Goal: Information Seeking & Learning: Learn about a topic

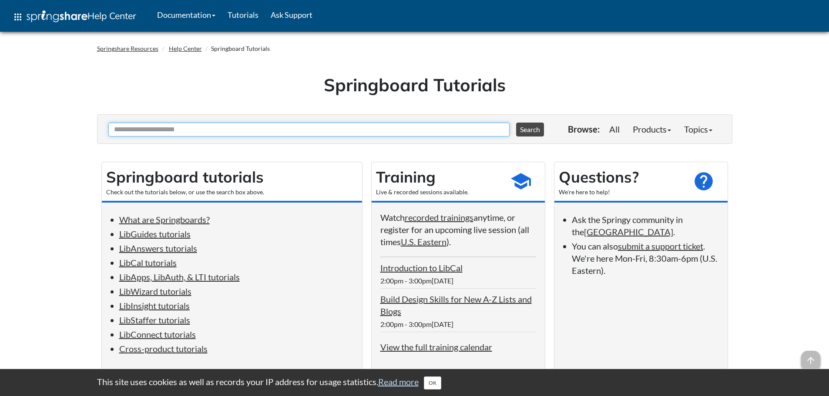
click at [189, 133] on input "Ask Another Question" at bounding box center [308, 130] width 401 height 14
type input "*********"
click at [516, 123] on button "Search" at bounding box center [530, 130] width 28 height 14
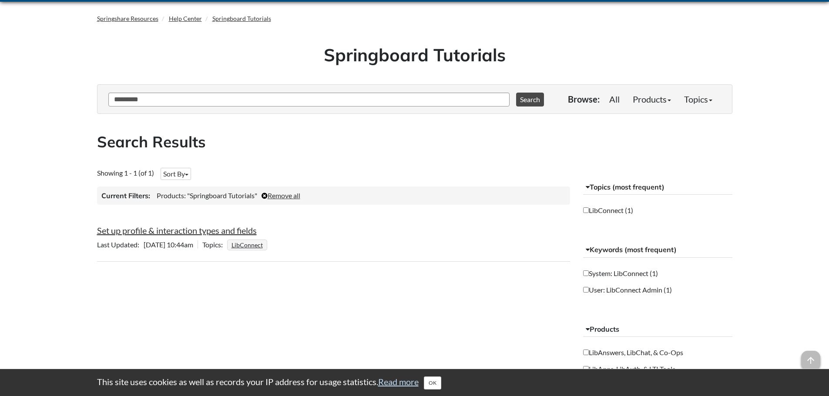
scroll to position [44, 0]
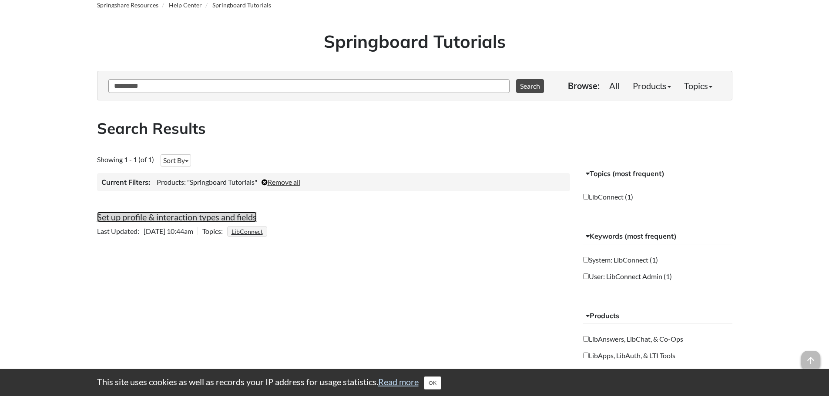
click at [231, 218] on link "Set up profile & interaction types and fields" at bounding box center [177, 217] width 160 height 10
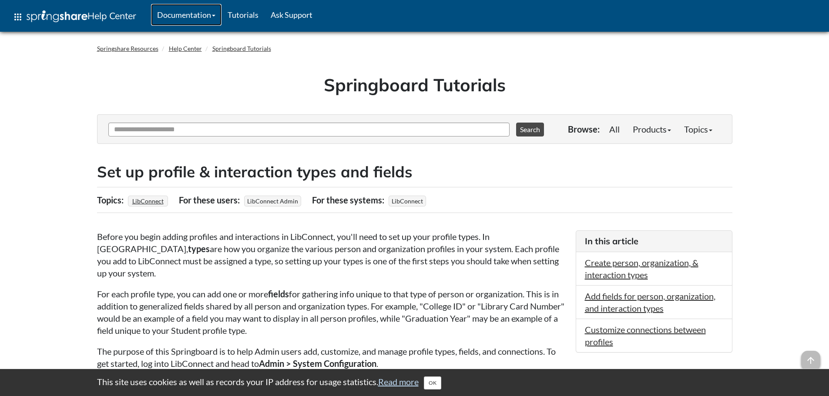
click at [186, 14] on link "Documentation" at bounding box center [186, 15] width 70 height 22
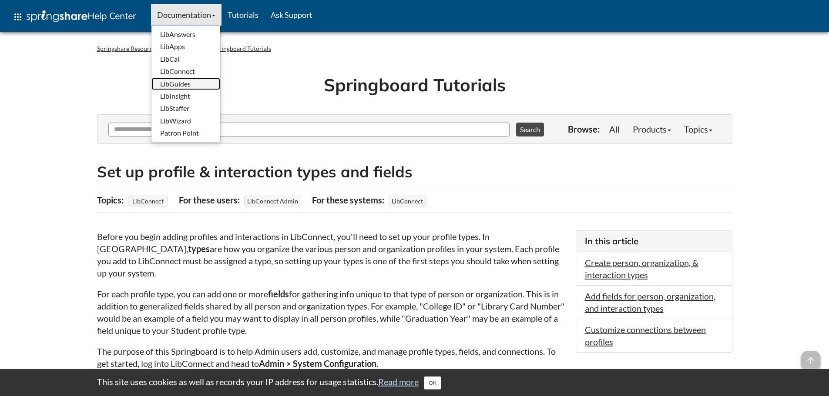
click at [195, 84] on link "LibGuides" at bounding box center [185, 84] width 69 height 12
